Goal: Task Accomplishment & Management: Use online tool/utility

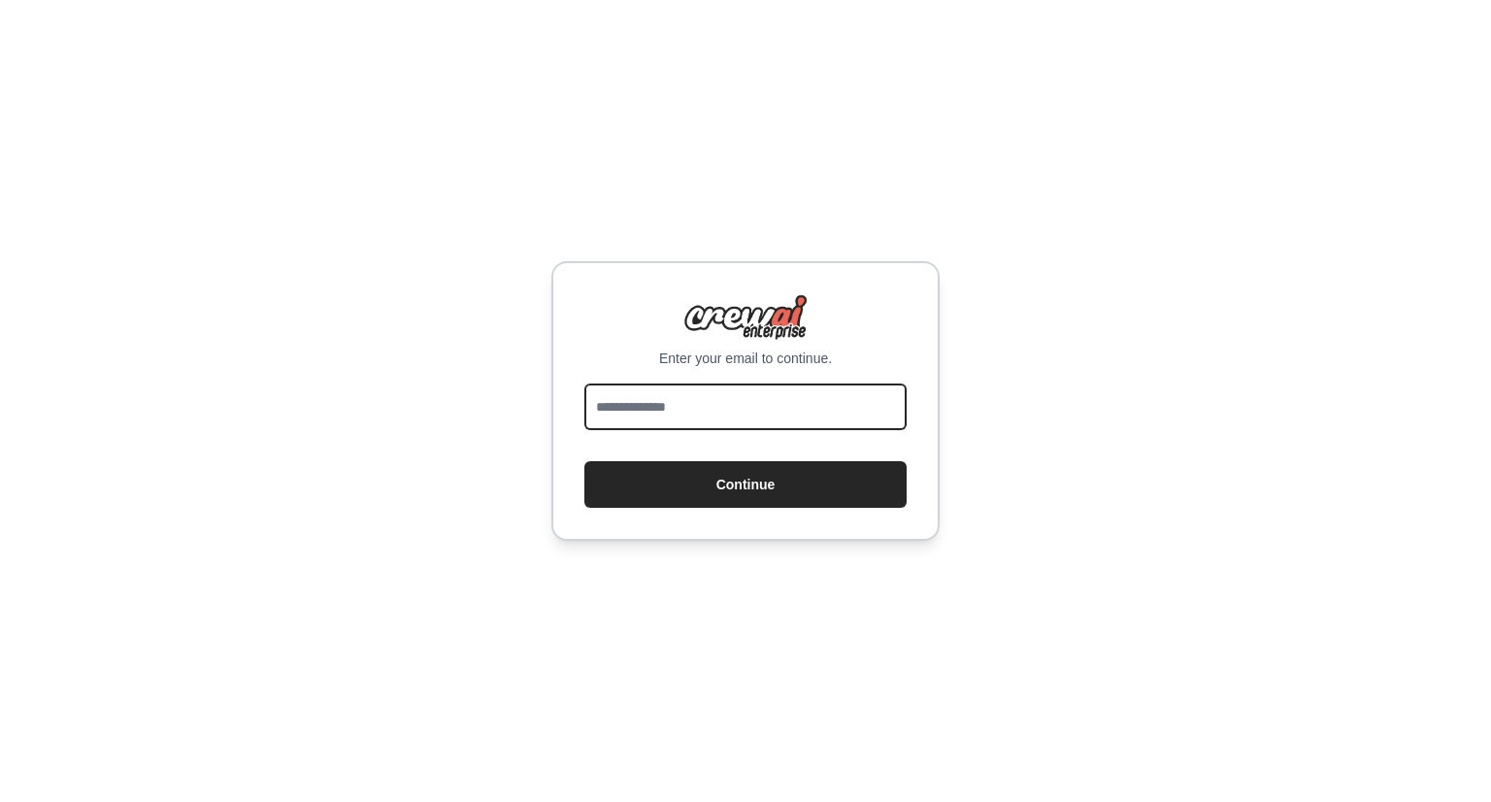
click at [694, 392] on input "email" at bounding box center [745, 407] width 322 height 47
click at [699, 406] on input "email" at bounding box center [745, 407] width 322 height 47
type input "**********"
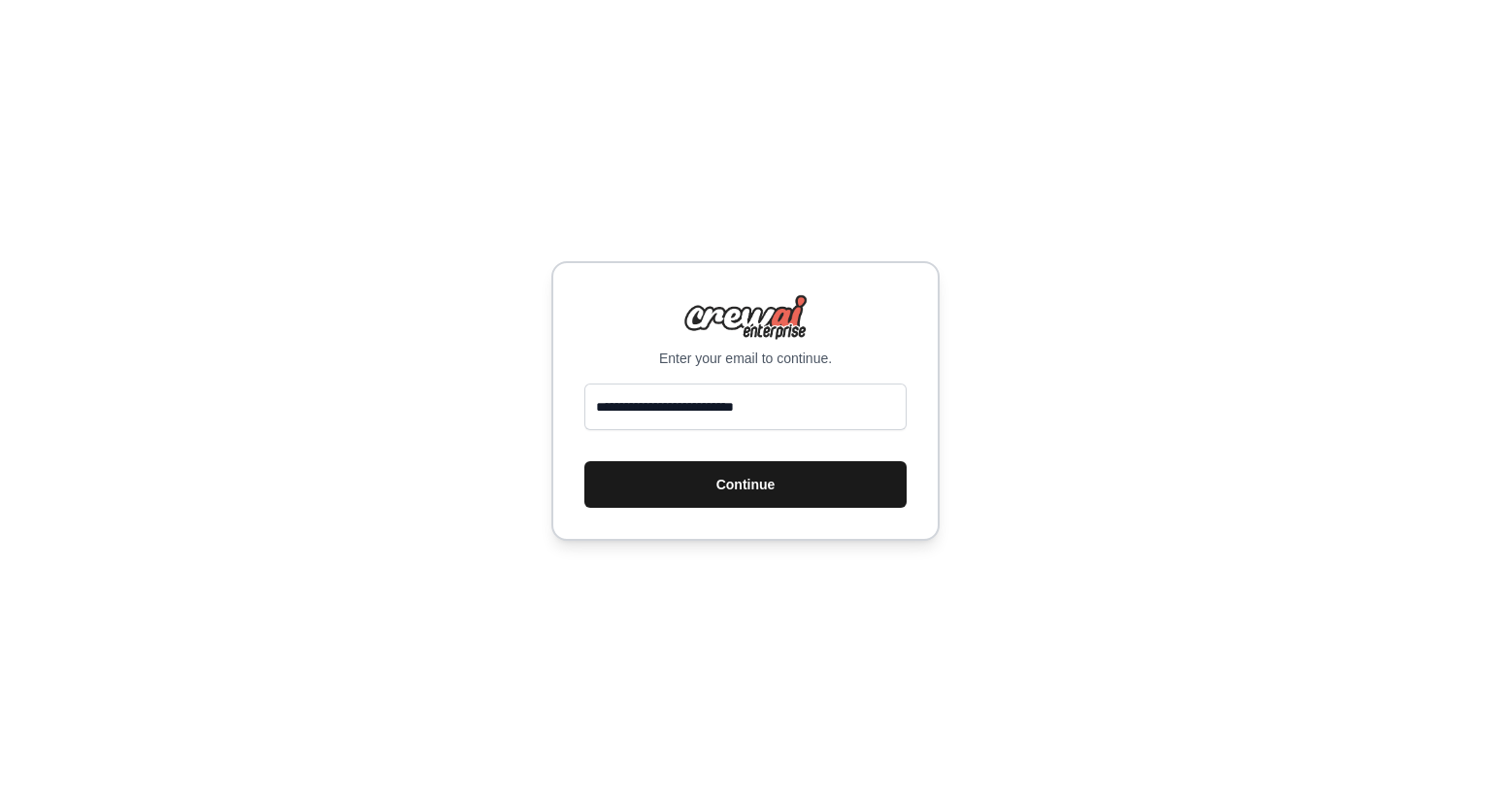
click at [710, 483] on button "Continue" at bounding box center [745, 484] width 322 height 47
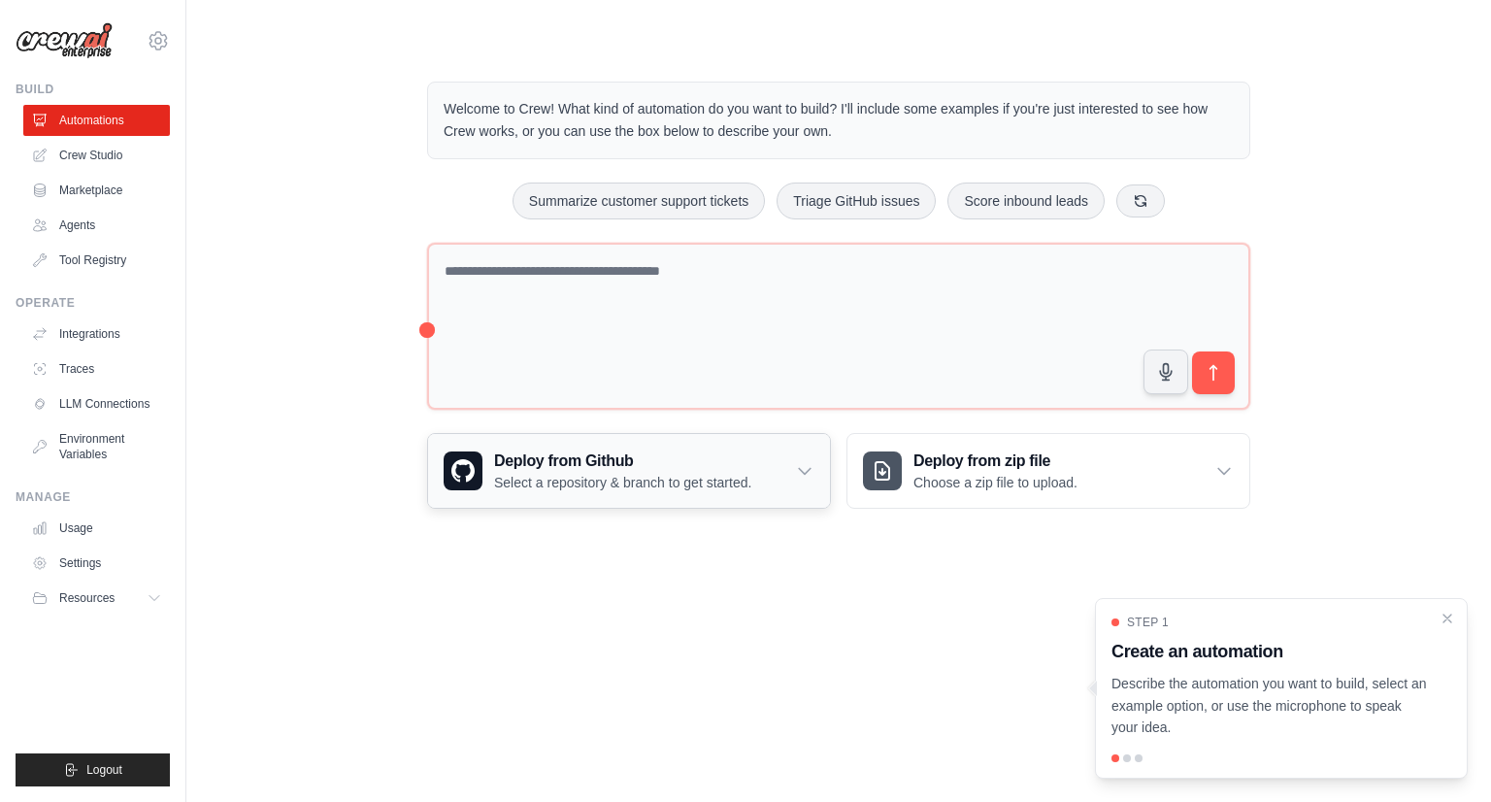
click at [691, 463] on h3 "Deploy from Github" at bounding box center [622, 461] width 257 height 23
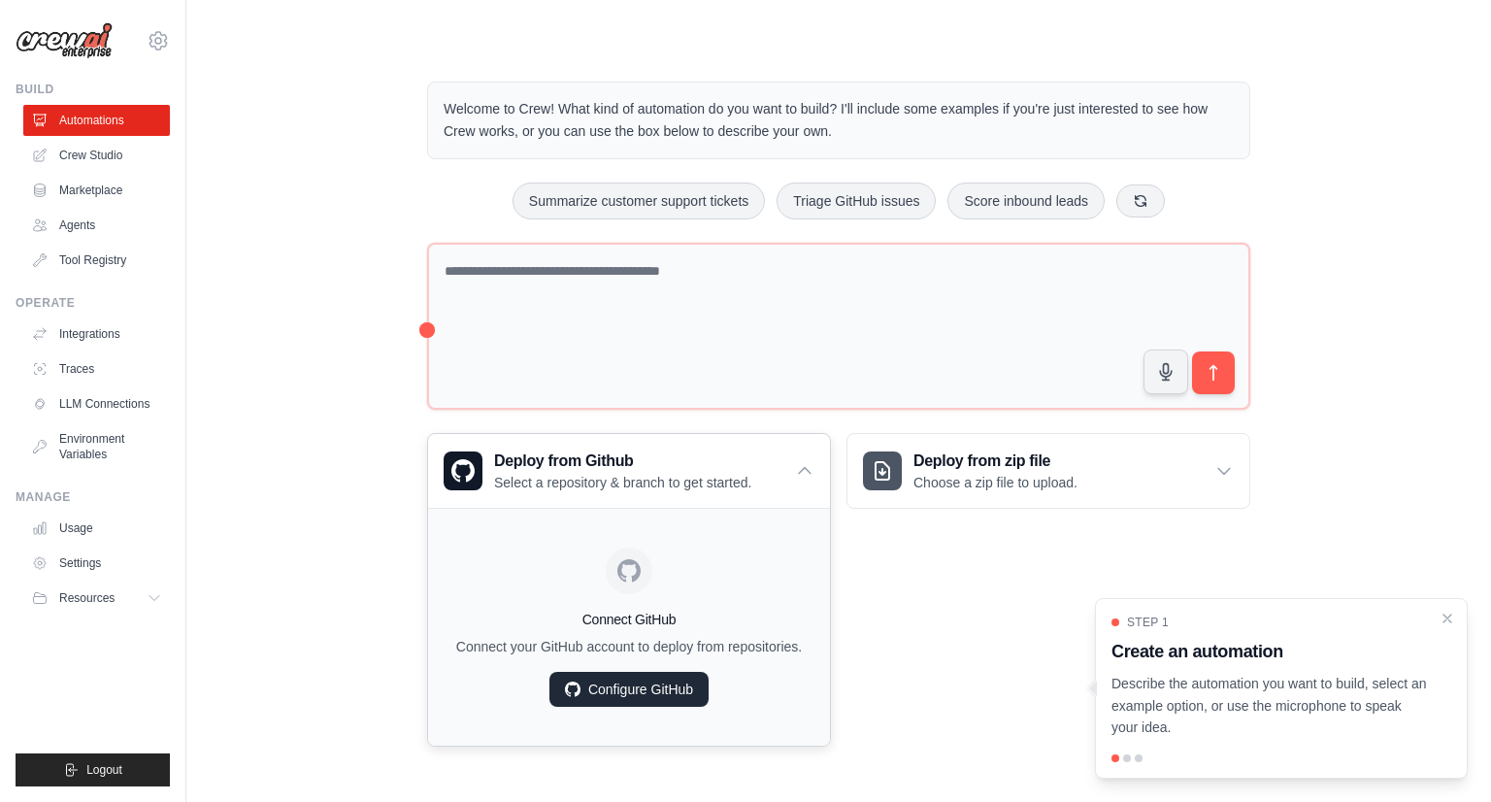
click at [636, 682] on link "Configure GitHub" at bounding box center [629, 689] width 159 height 35
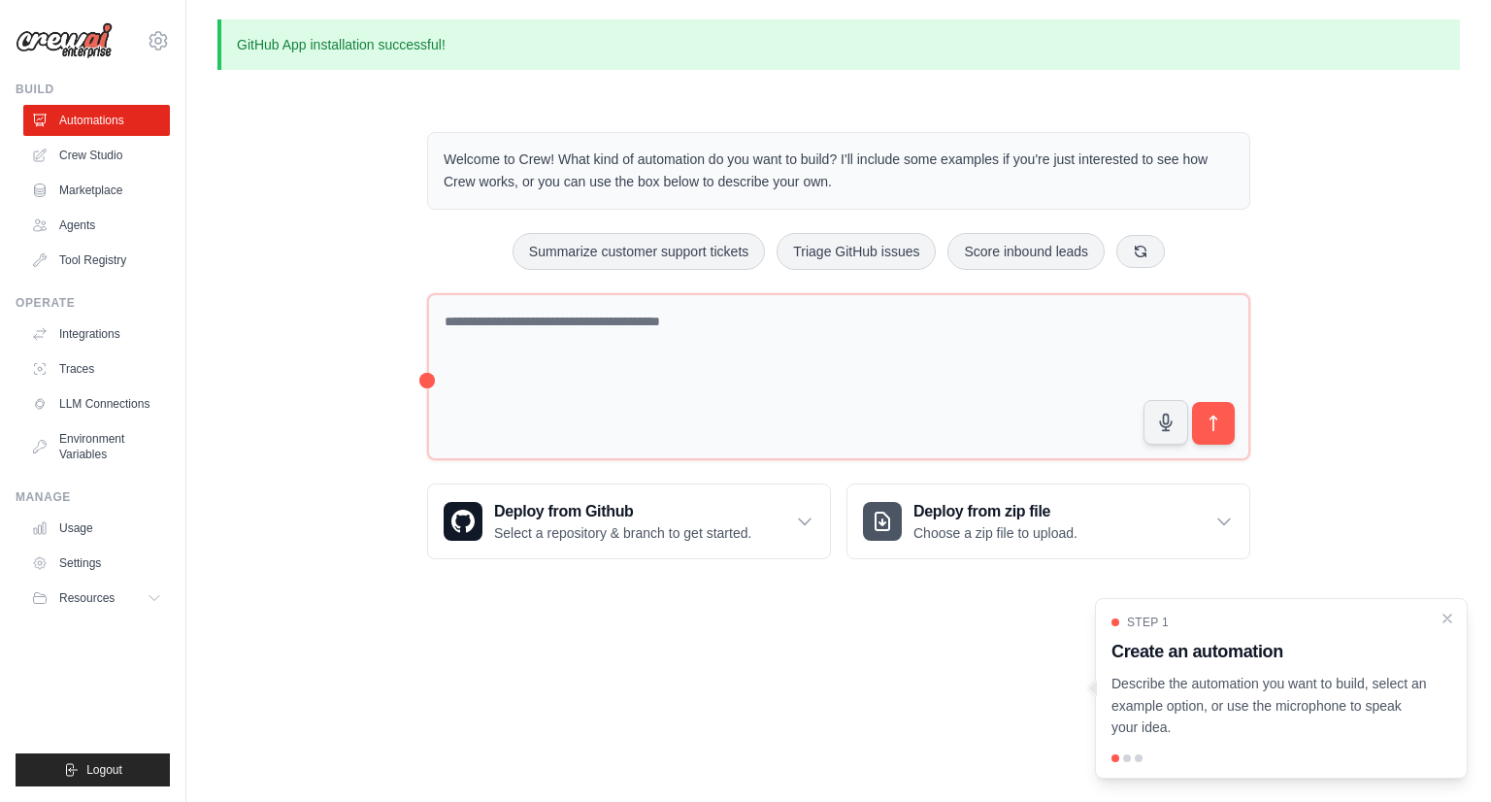
click at [265, 226] on div "Welcome to Crew! What kind of automation do you want to build? I'll include som…" at bounding box center [838, 345] width 1243 height 489
click at [94, 327] on link "Integrations" at bounding box center [98, 333] width 147 height 31
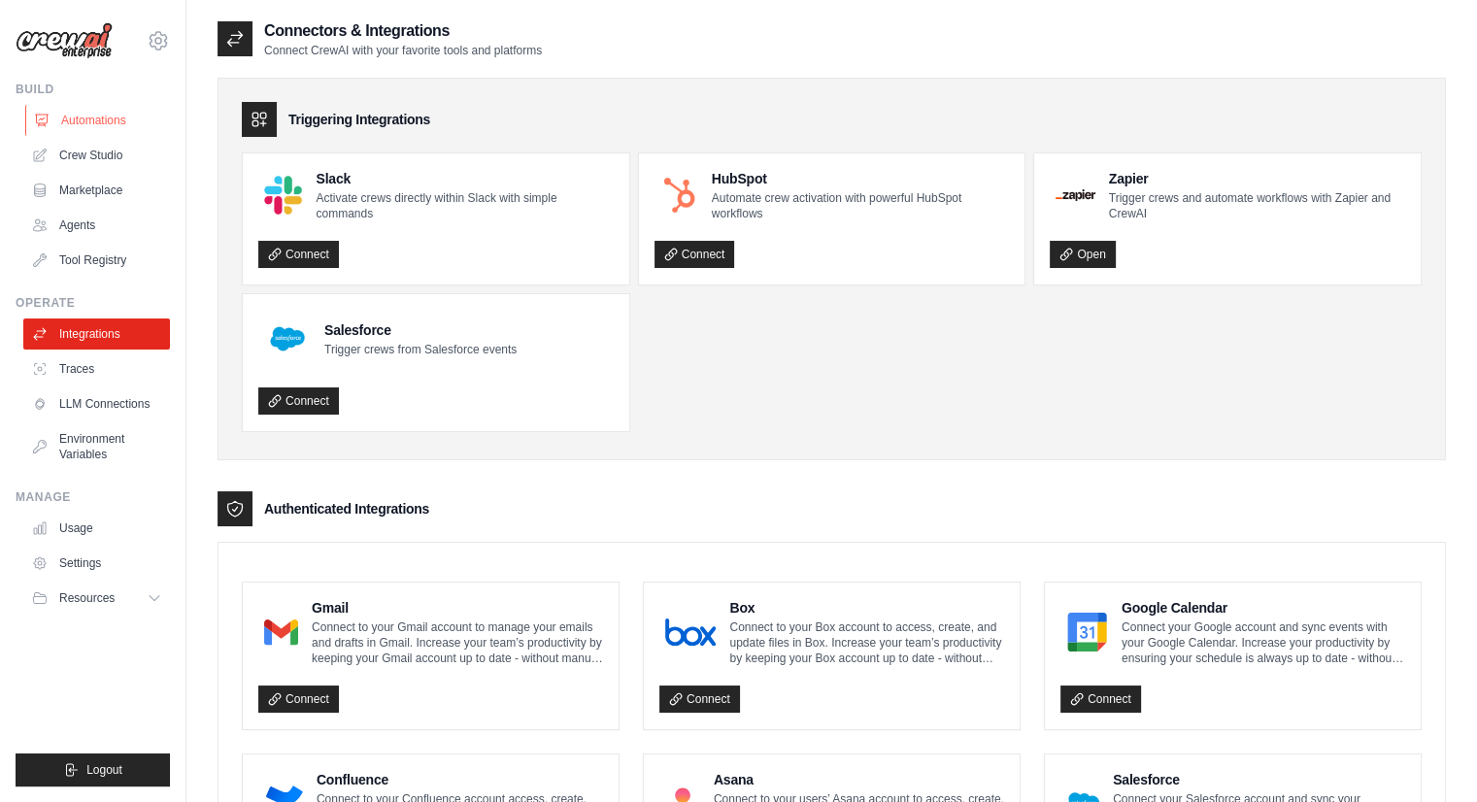
click at [105, 120] on link "Automations" at bounding box center [98, 120] width 147 height 31
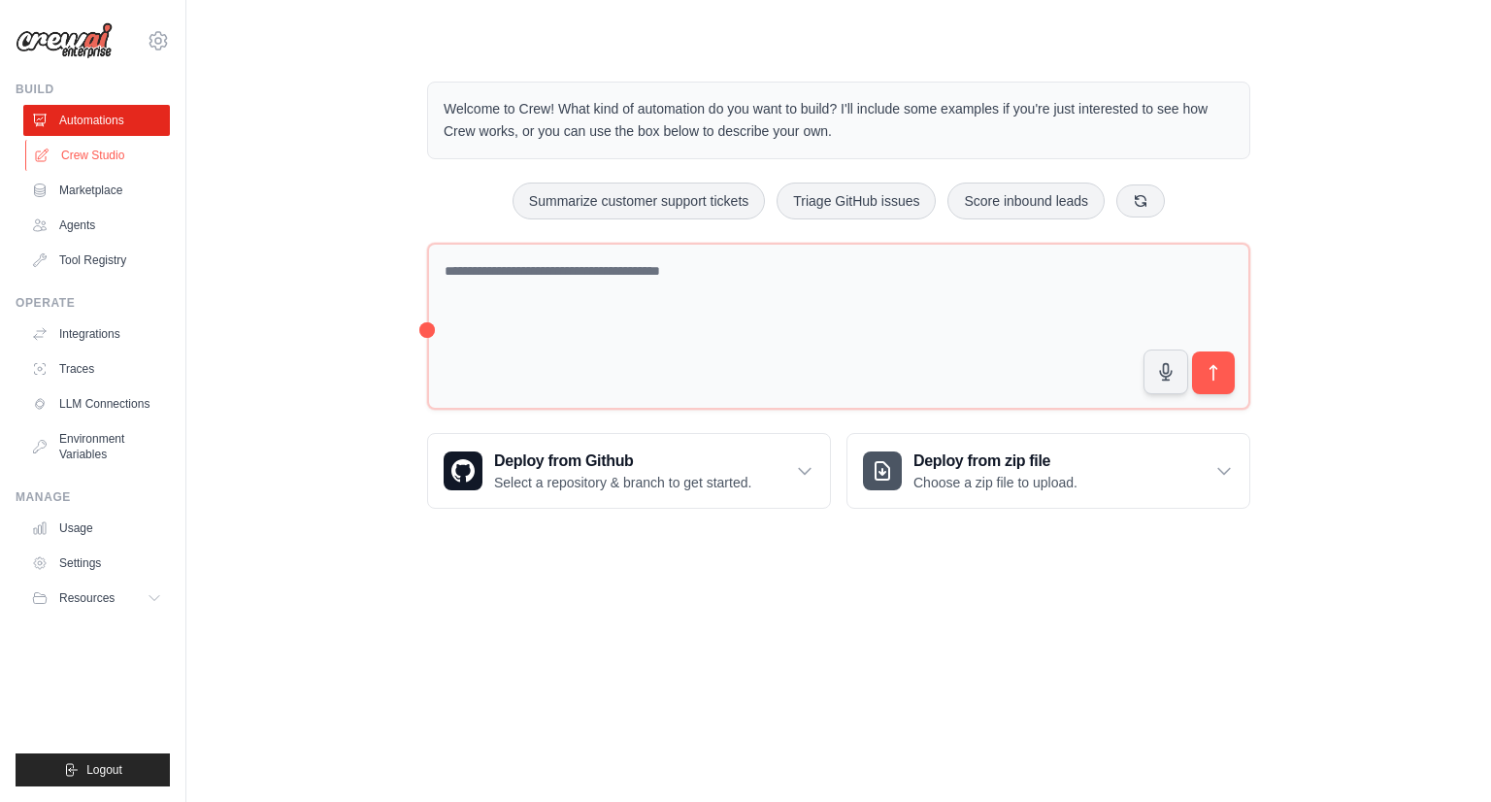
click at [97, 154] on link "Crew Studio" at bounding box center [98, 155] width 147 height 31
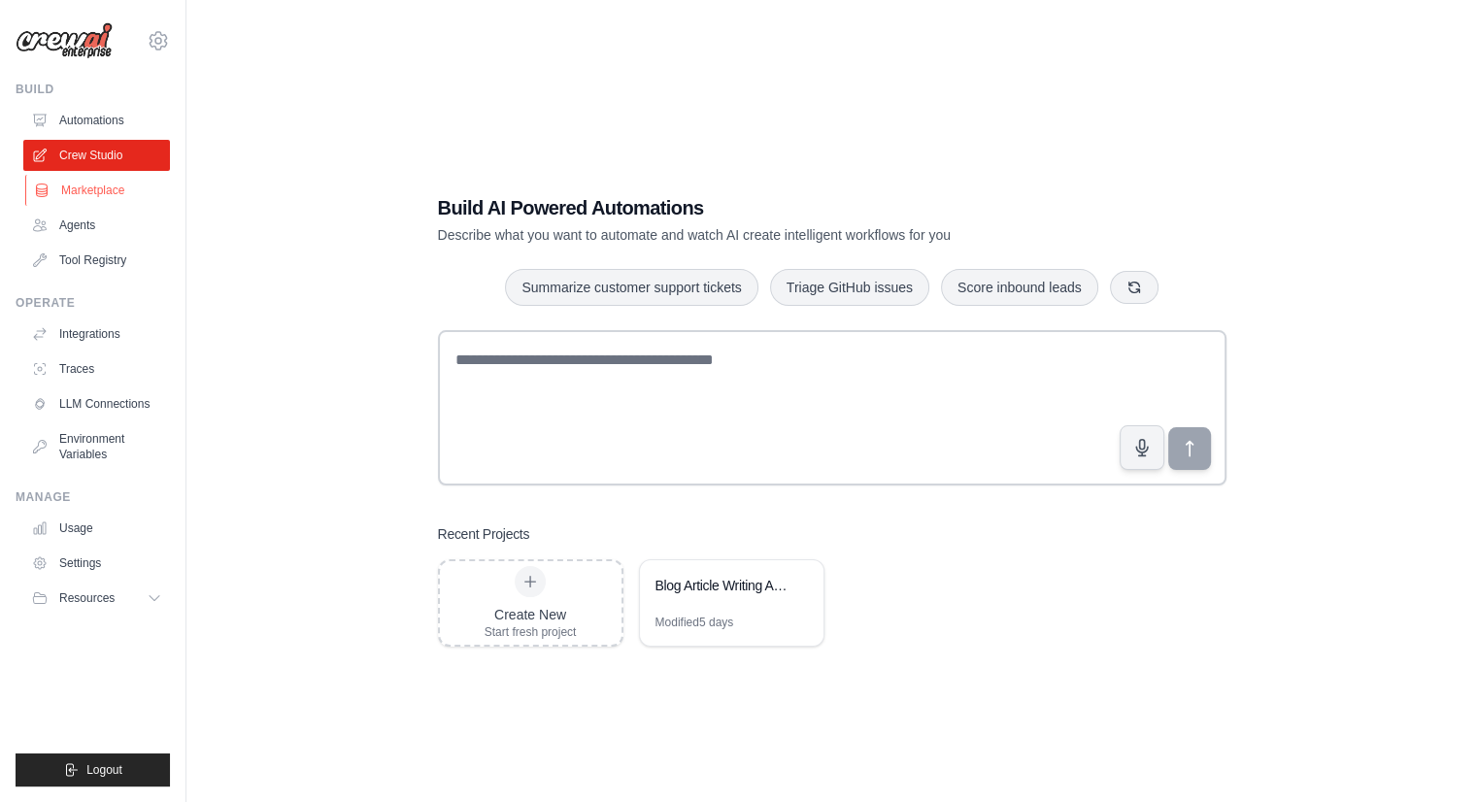
click at [84, 186] on link "Marketplace" at bounding box center [98, 190] width 147 height 31
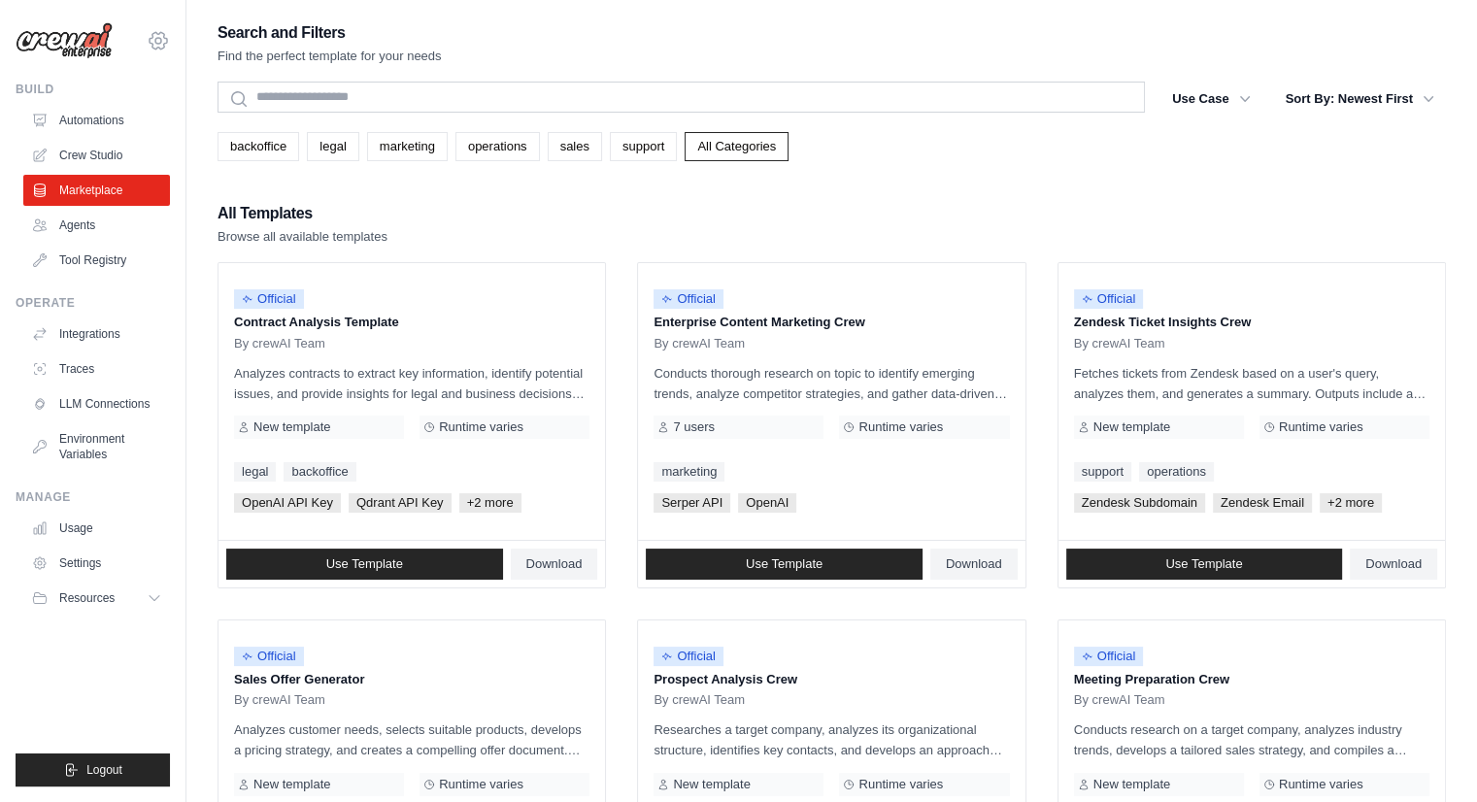
click at [156, 44] on icon at bounding box center [158, 41] width 6 height 6
click at [120, 130] on link "Settings" at bounding box center [158, 131] width 171 height 35
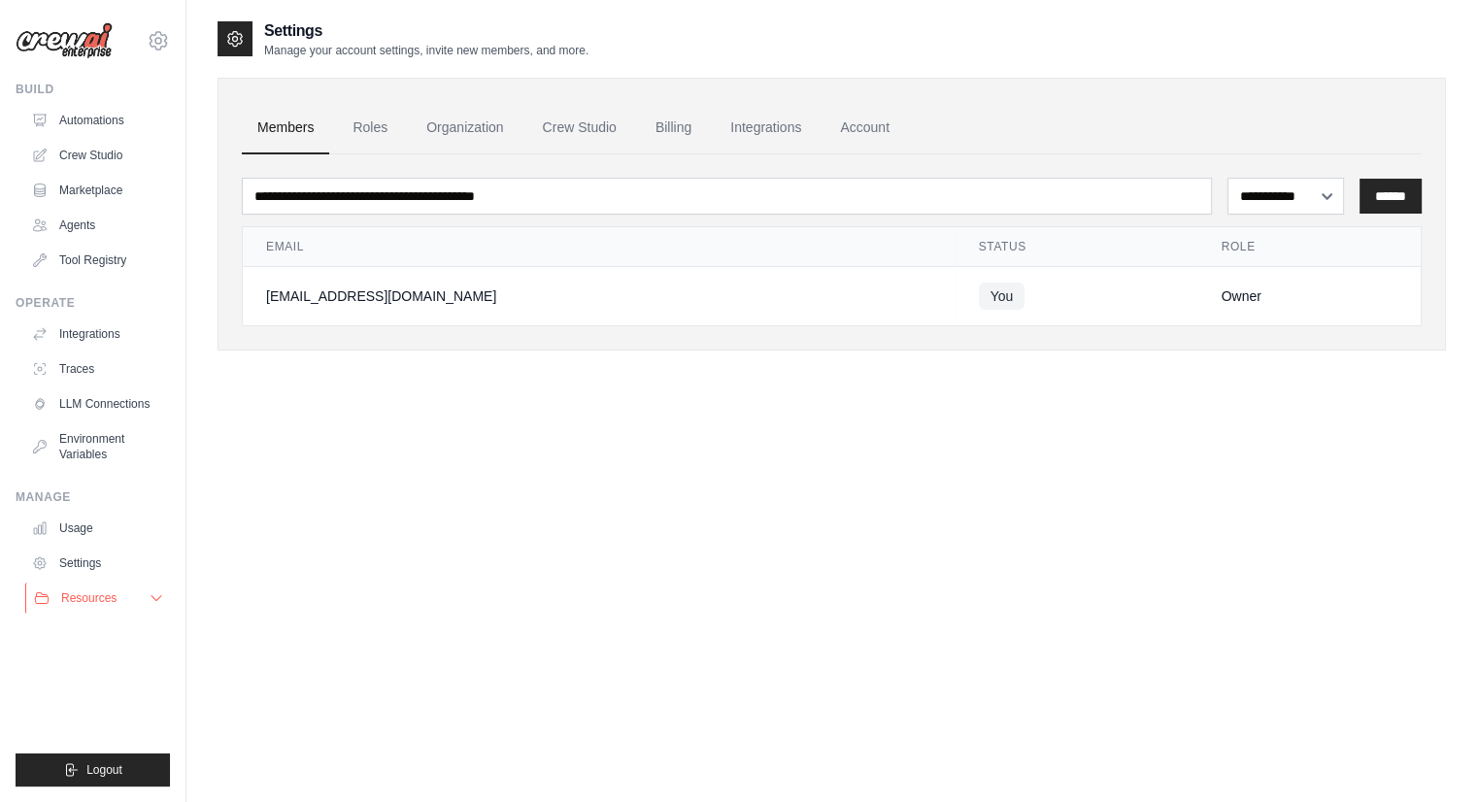
click at [128, 606] on button "Resources" at bounding box center [98, 598] width 147 height 31
click at [75, 661] on span "GitHub" at bounding box center [87, 659] width 36 height 16
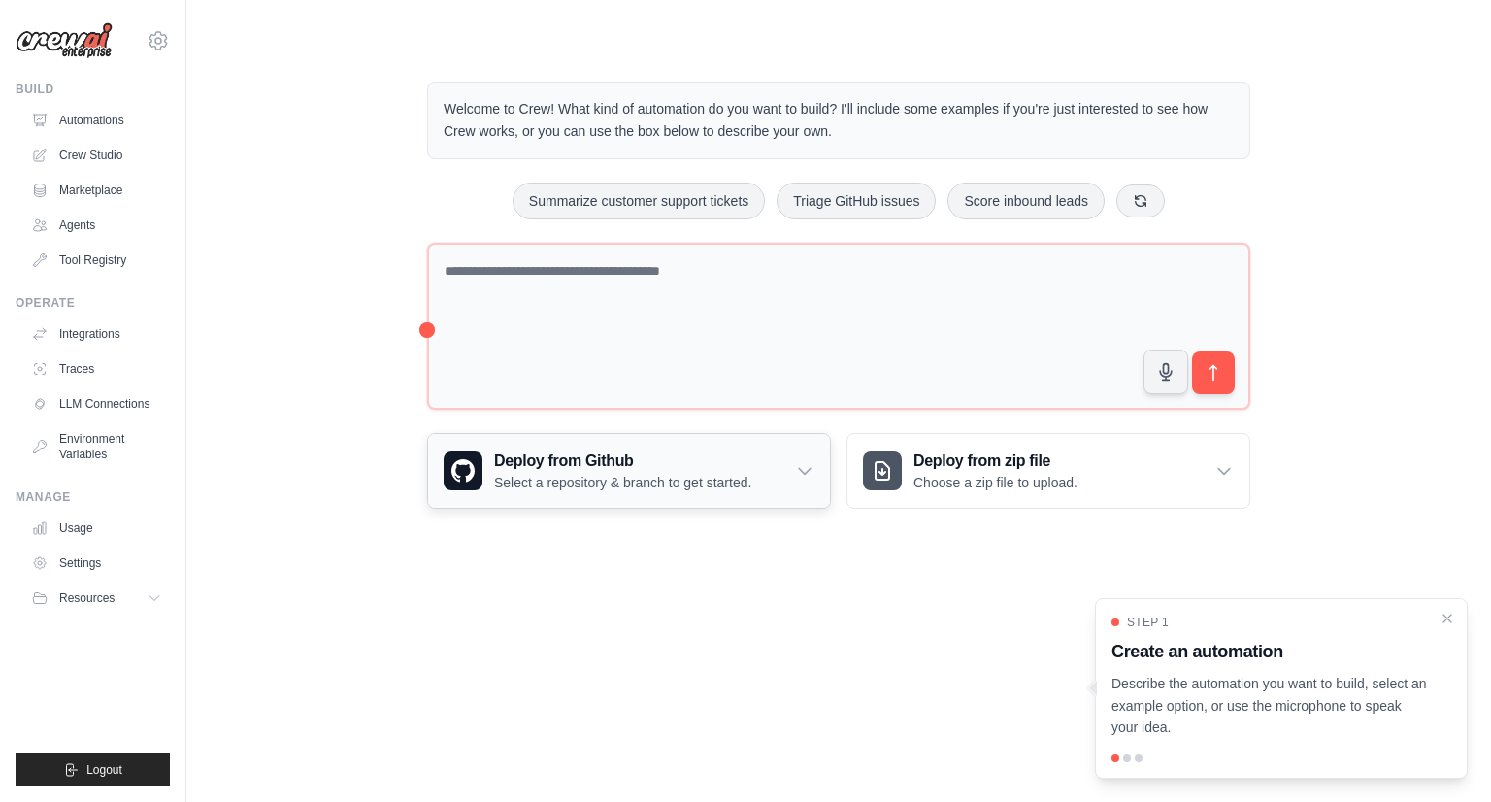
click at [715, 475] on p "Select a repository & branch to get started." at bounding box center [622, 482] width 257 height 19
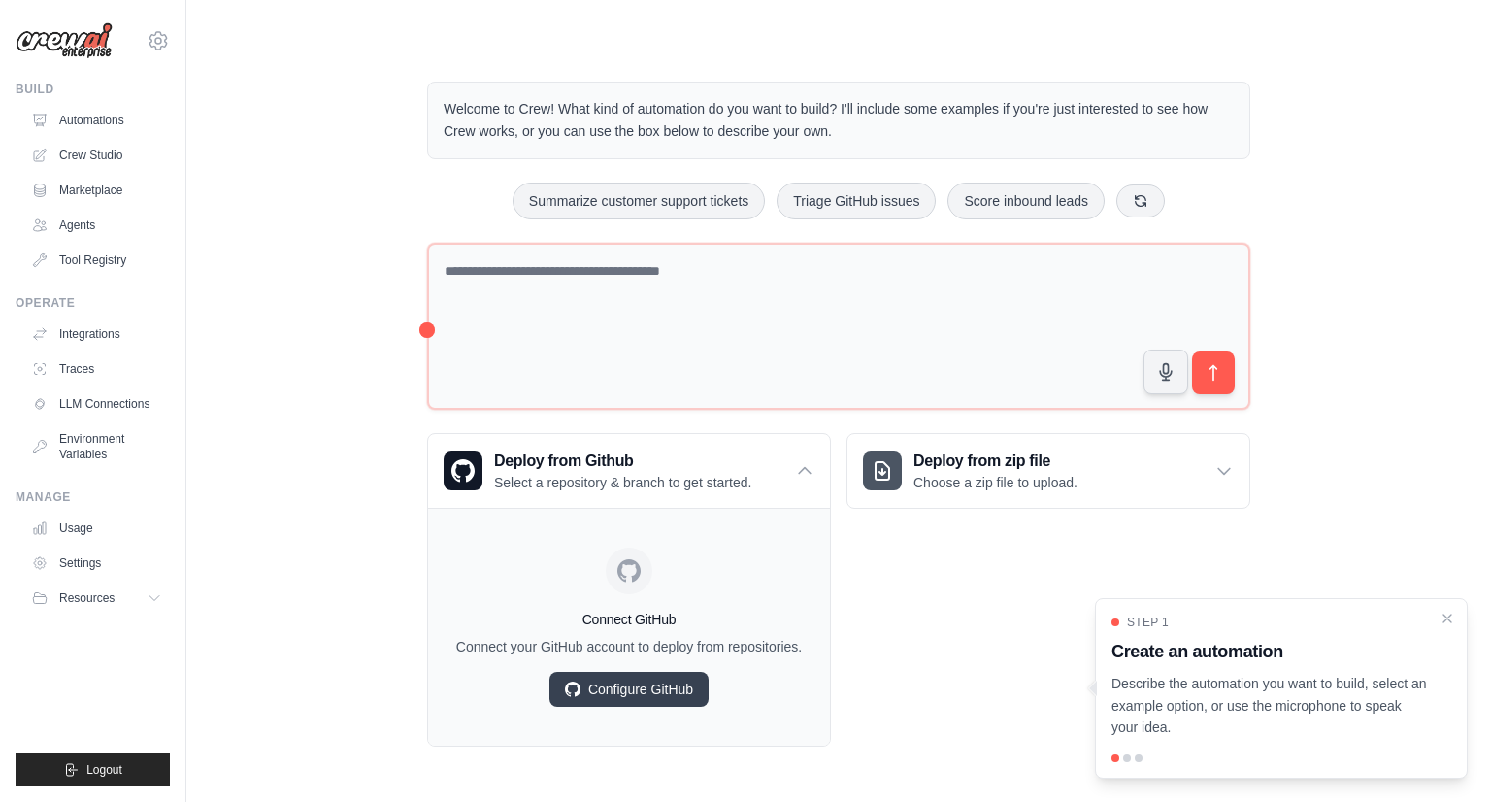
click at [346, 211] on div "Welcome to Crew! What kind of automation do you want to build? I'll include som…" at bounding box center [838, 413] width 1243 height 727
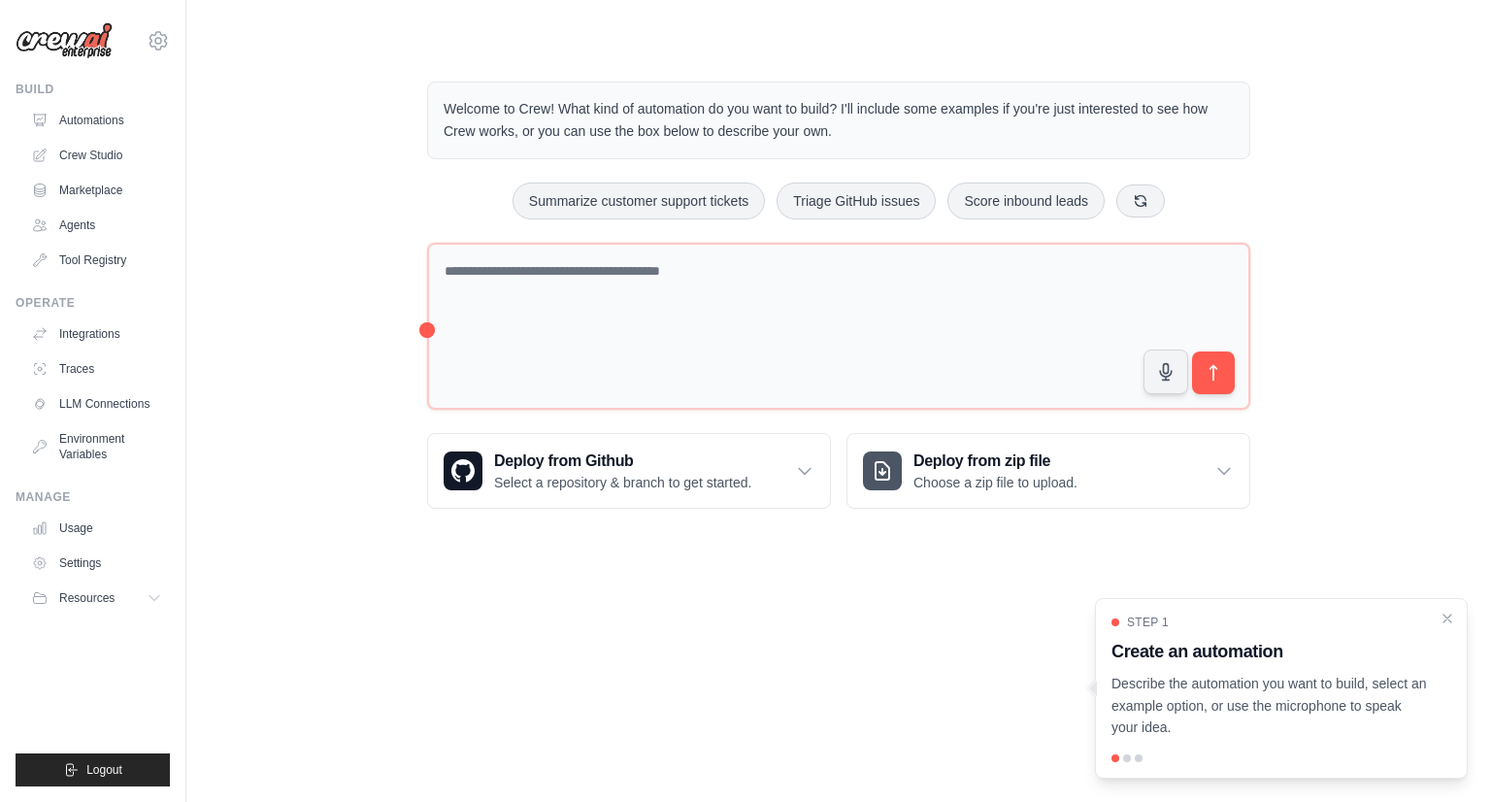
click at [1173, 688] on p "Describe the automation you want to build, select an example option, or use the…" at bounding box center [1270, 706] width 317 height 66
click at [732, 468] on h3 "Deploy from Github" at bounding box center [622, 461] width 257 height 23
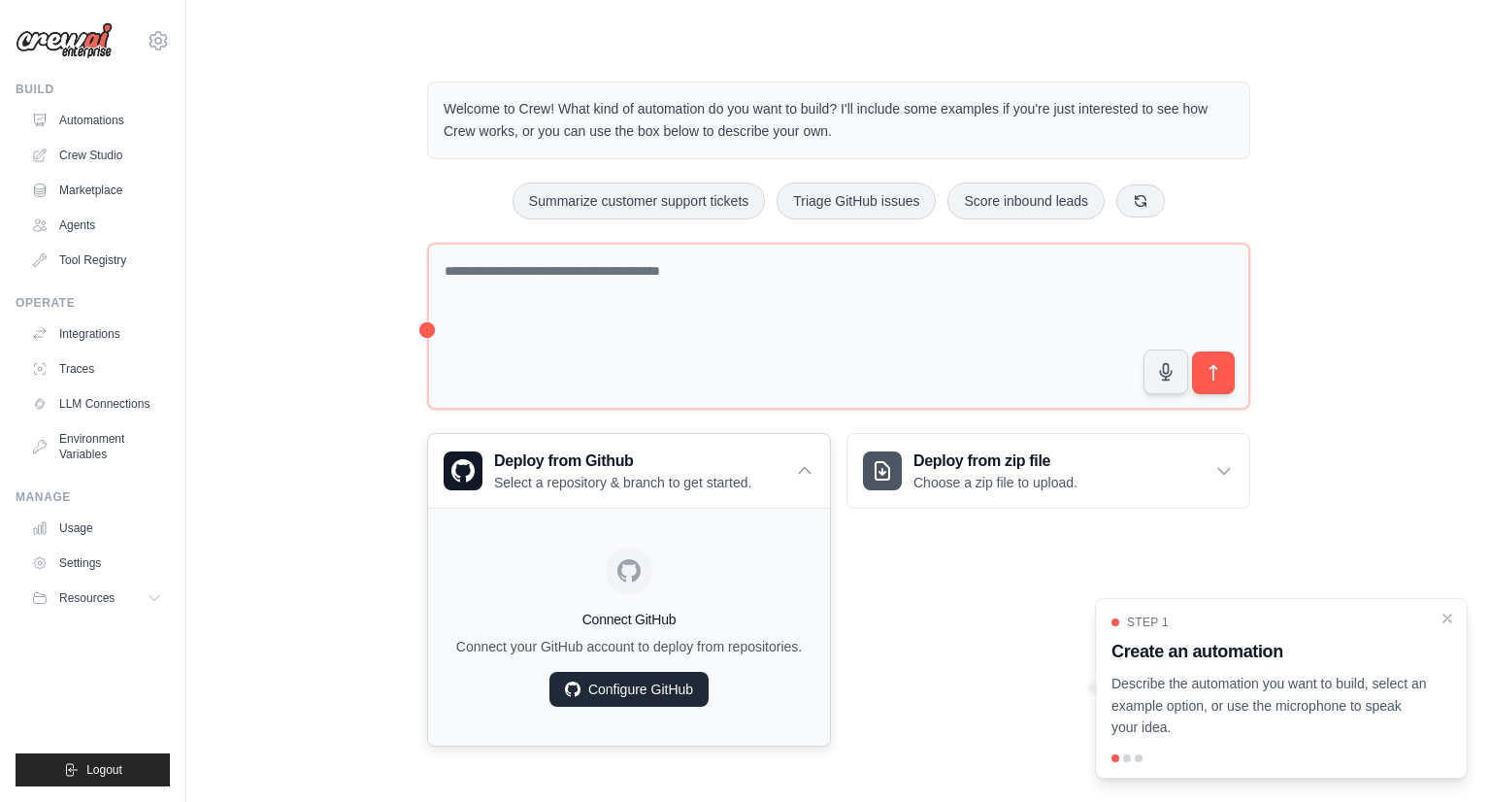
click at [613, 688] on link "Configure GitHub" at bounding box center [629, 689] width 159 height 35
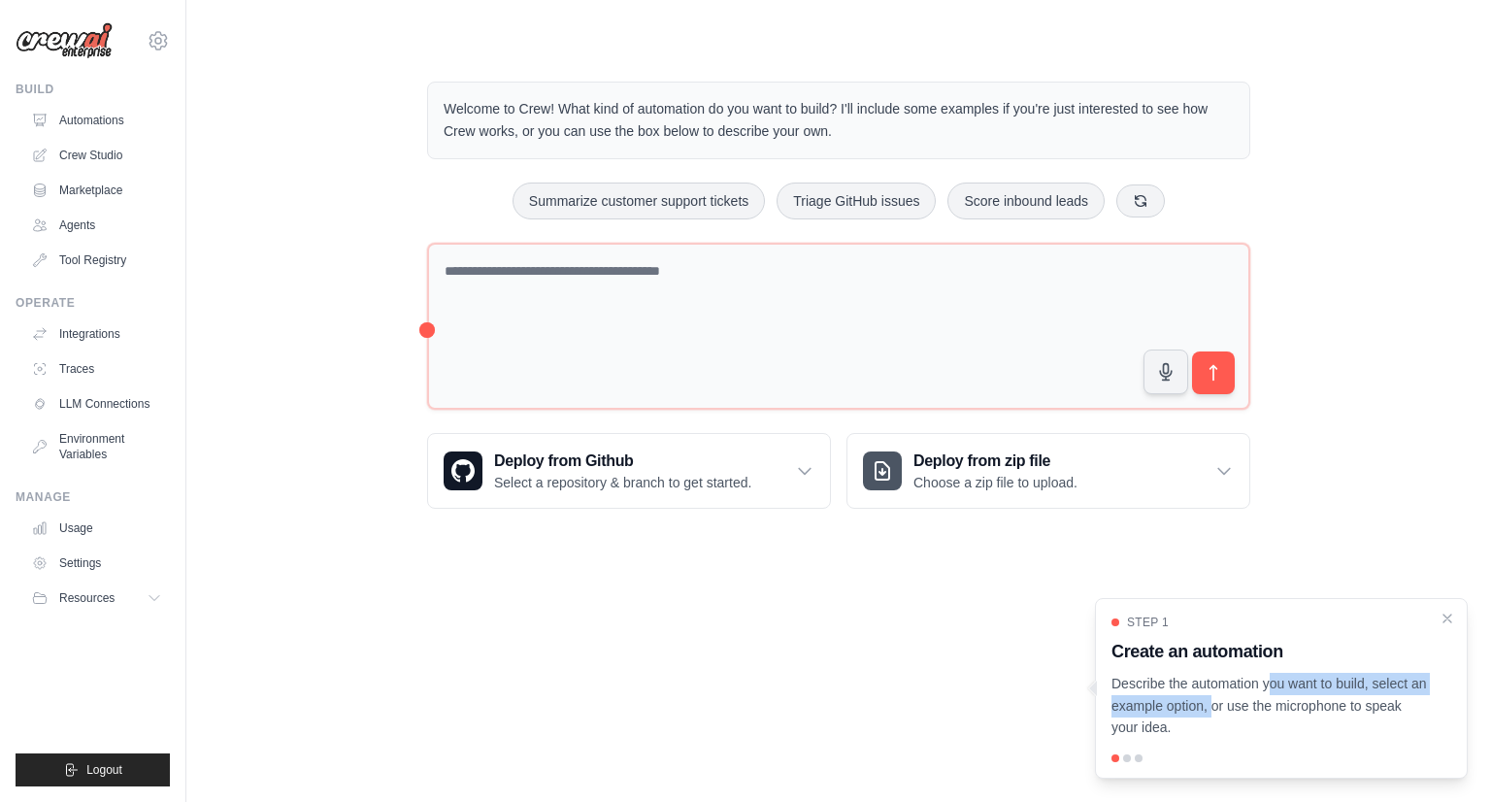
click at [1200, 694] on p "Describe the automation you want to build, select an example option, or use the…" at bounding box center [1270, 706] width 317 height 66
click at [1223, 735] on p "Describe the automation you want to build, select an example option, or use the…" at bounding box center [1270, 706] width 317 height 66
drag, startPoint x: 1332, startPoint y: 617, endPoint x: 1118, endPoint y: 516, distance: 236.3
click at [1118, 516] on div "Welcome to Crew! What kind of automation do you want to build? I'll include som…" at bounding box center [839, 294] width 870 height 489
click at [1271, 623] on div "Step 1" at bounding box center [1270, 623] width 317 height 16
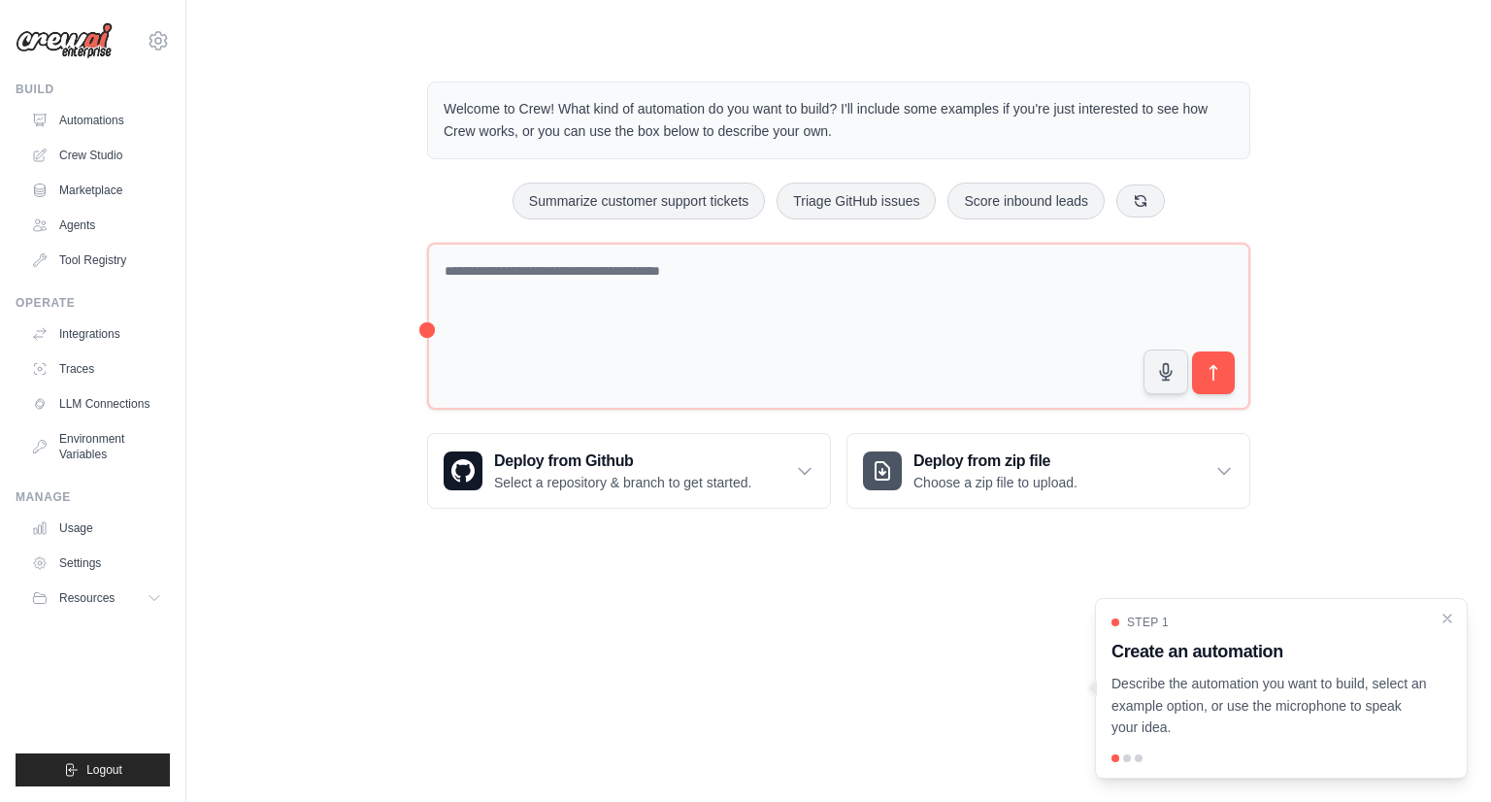
click at [1126, 761] on div "Step 1 Create an automation Describe the automation you want to build, select a…" at bounding box center [1281, 688] width 373 height 181
click at [1126, 755] on div at bounding box center [1127, 758] width 8 height 8
click at [1139, 760] on div at bounding box center [1139, 758] width 8 height 8
click at [808, 591] on body "ia.rafaelrodrigues@gmail.com Settings Build Automations Crew Studio" at bounding box center [745, 401] width 1491 height 802
click at [625, 570] on body "ia.rafaelrodrigues@gmail.com Settings Build Automations Crew Studio" at bounding box center [745, 401] width 1491 height 802
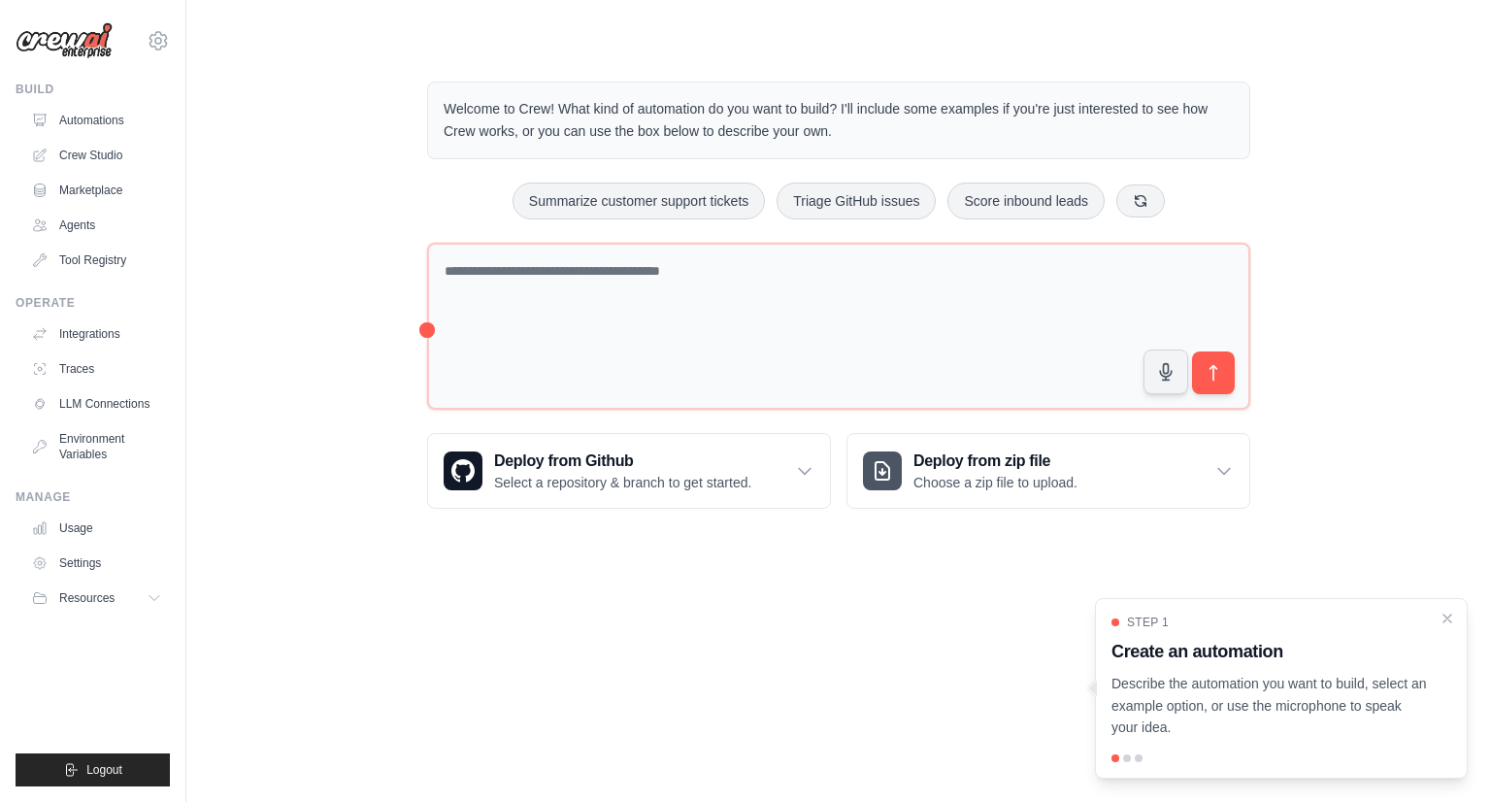
click at [253, 350] on div "Welcome to Crew! What kind of automation do you want to build? I'll include som…" at bounding box center [838, 294] width 1243 height 489
click at [1448, 622] on icon "Close walkthrough" at bounding box center [1447, 617] width 17 height 17
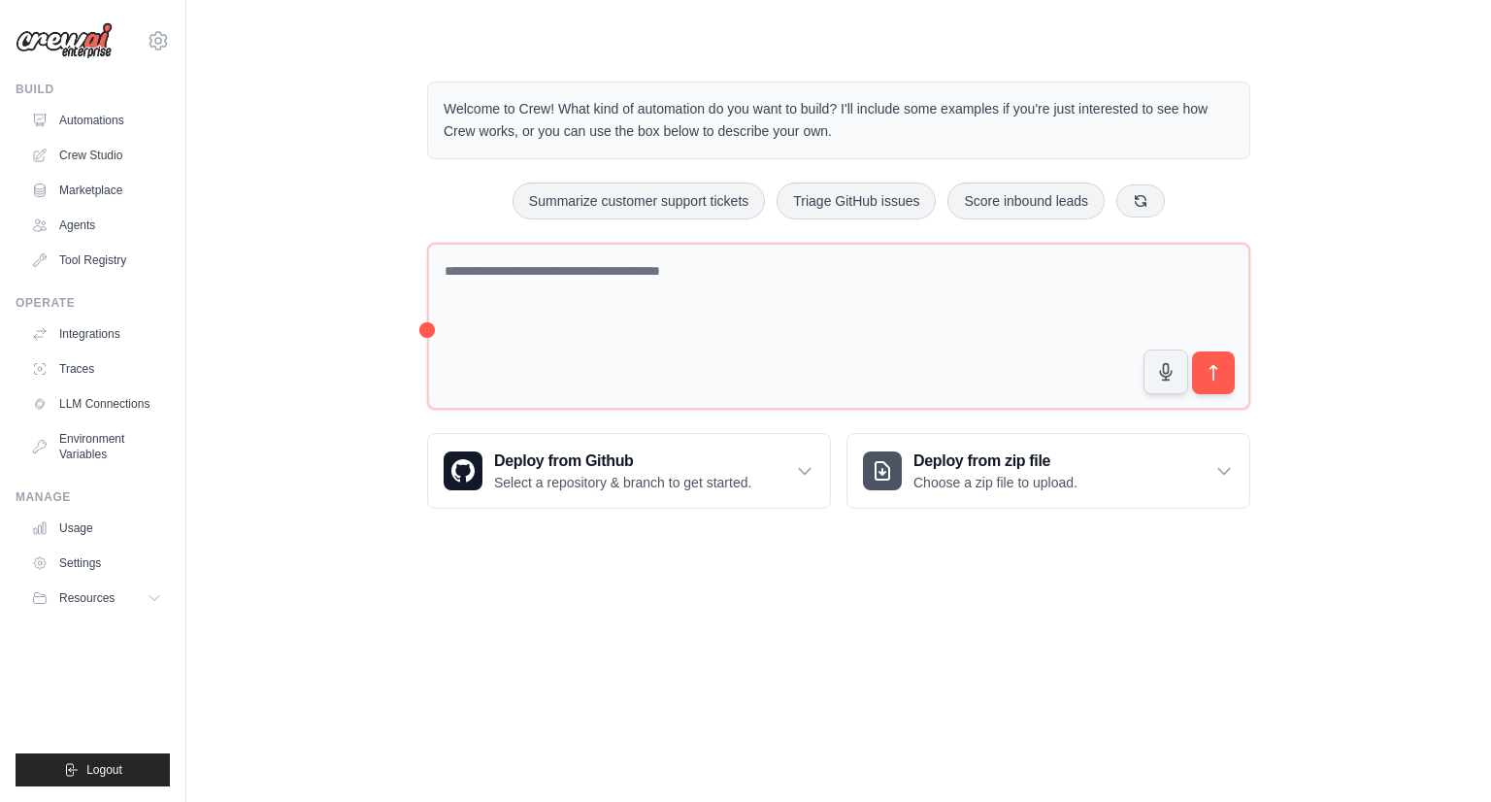
click at [1254, 655] on body "ia.rafaelrodrigues@gmail.com Settings Build Automations Crew Studio" at bounding box center [745, 401] width 1491 height 802
